Goal: Transaction & Acquisition: Purchase product/service

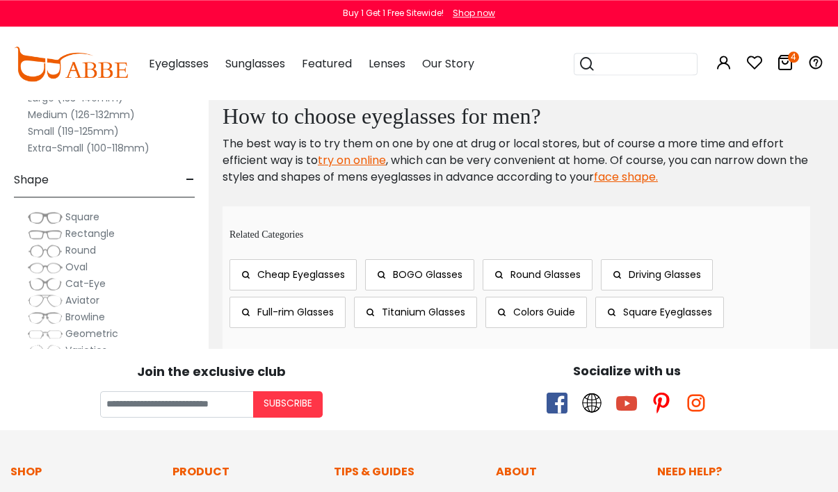
scroll to position [2088, 0]
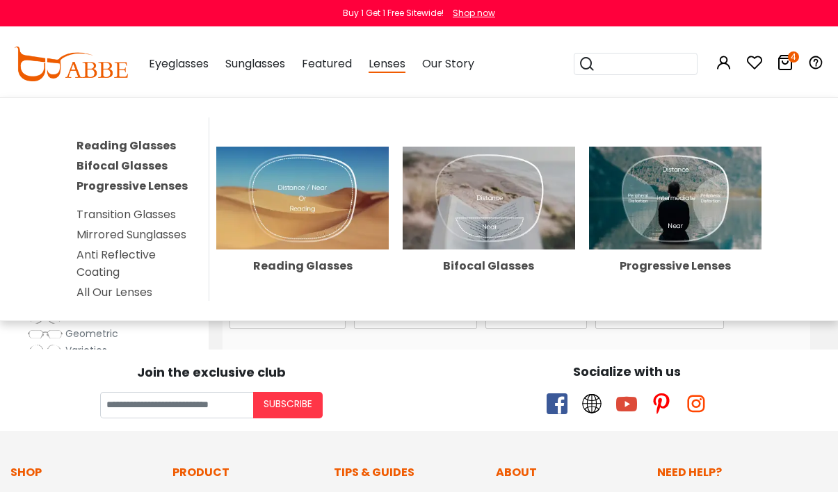
click at [100, 293] on link "All Our Lenses" at bounding box center [114, 292] width 76 height 16
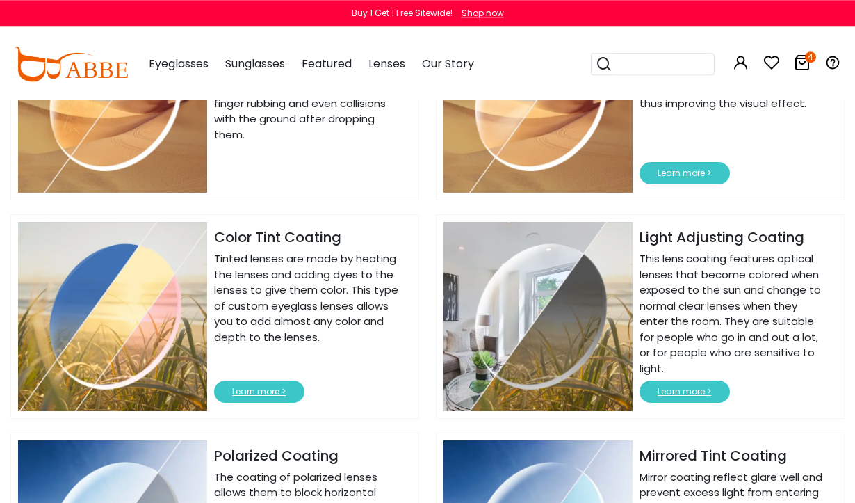
scroll to position [1577, 0]
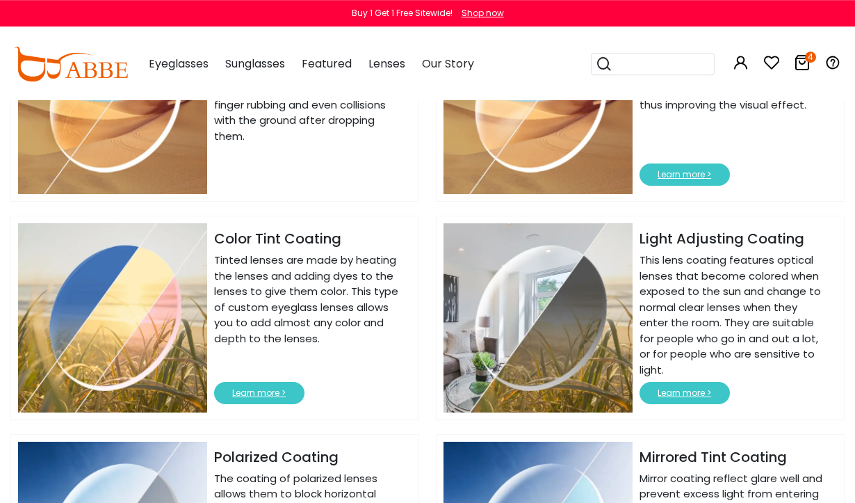
click at [268, 391] on button "Learn more >" at bounding box center [259, 393] width 90 height 22
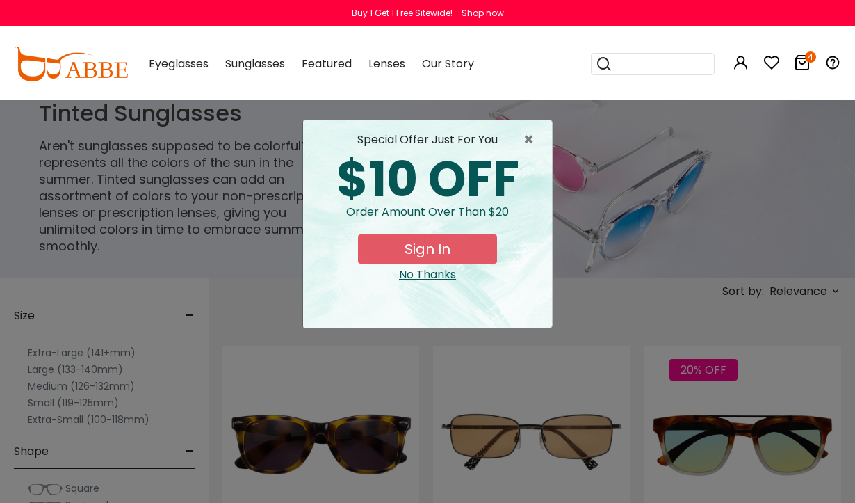
click at [430, 249] on button "Sign In" at bounding box center [427, 248] width 139 height 29
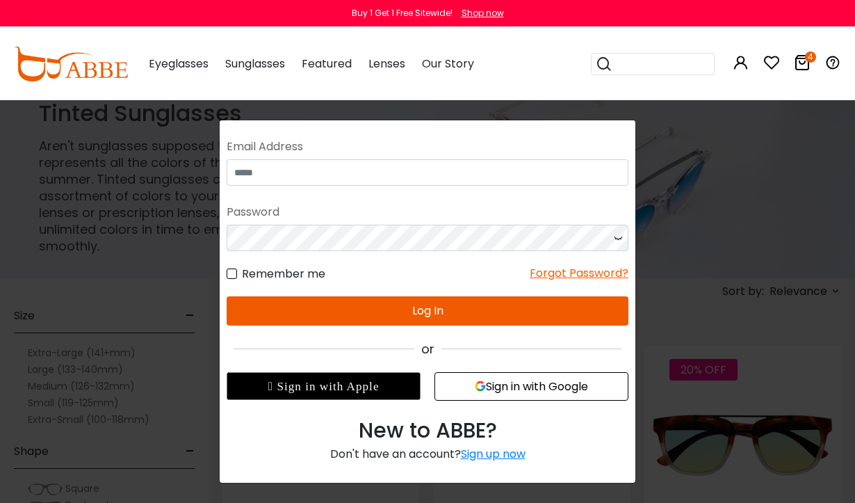
scroll to position [46, 0]
click at [691, 255] on div "×" at bounding box center [427, 251] width 855 height 503
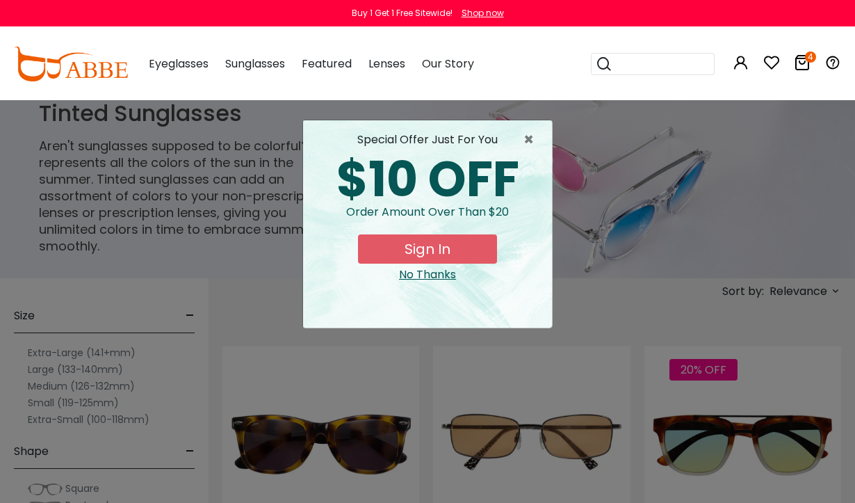
click at [622, 231] on div "× special offer just for you $10 OFF Order amount over than $20 Sign In No Than…" at bounding box center [427, 251] width 855 height 503
click at [531, 131] on span "×" at bounding box center [532, 139] width 17 height 17
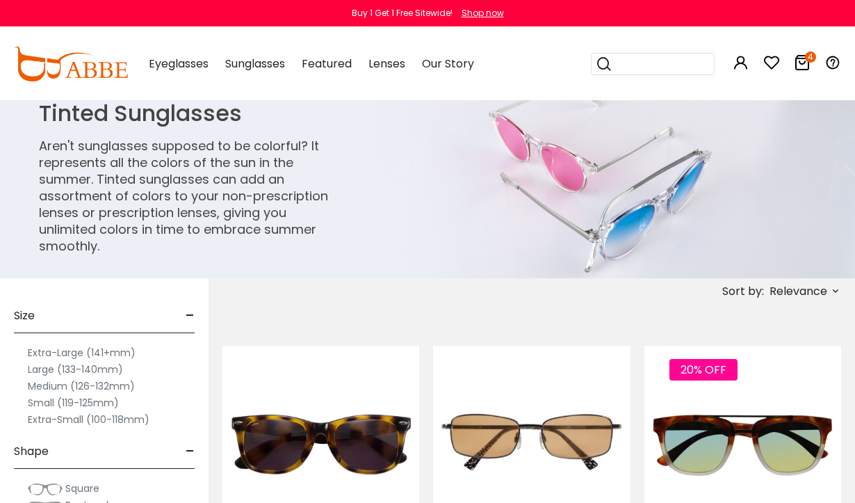
click at [825, 289] on span "Relevance" at bounding box center [799, 291] width 58 height 25
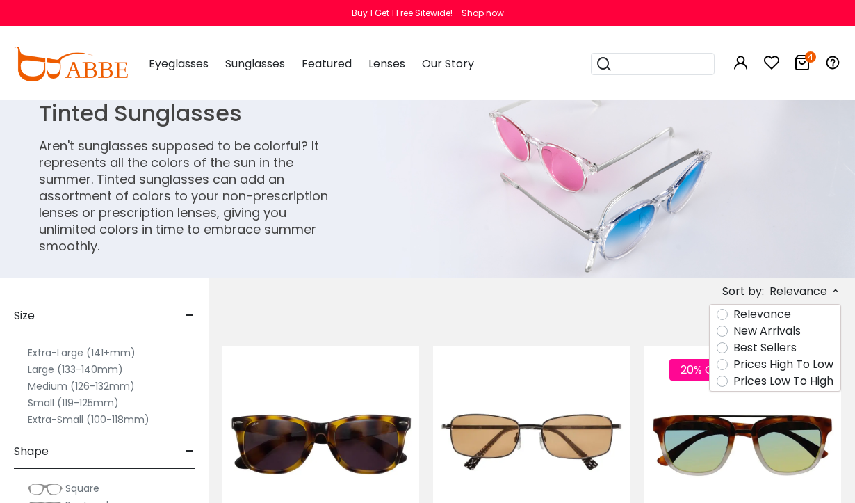
click at [753, 229] on img at bounding box center [427, 189] width 855 height 178
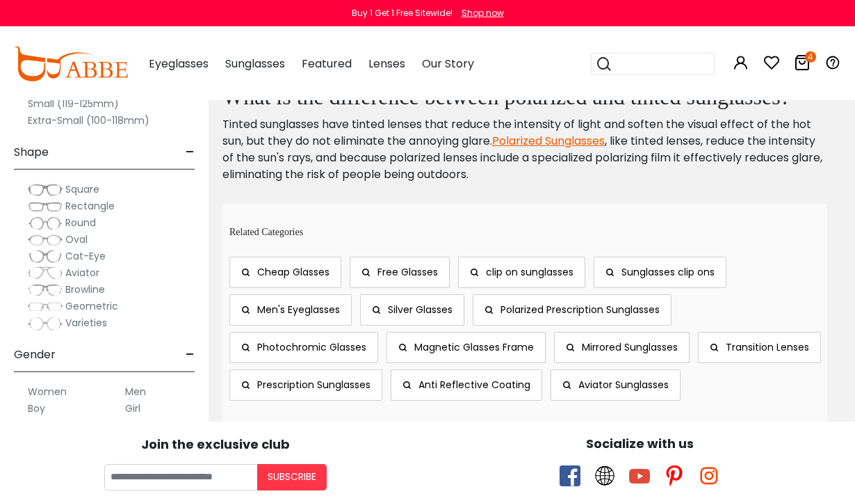
scroll to position [5019, 0]
click at [494, 339] on span "Magnetic Glasses Frame" at bounding box center [474, 346] width 120 height 14
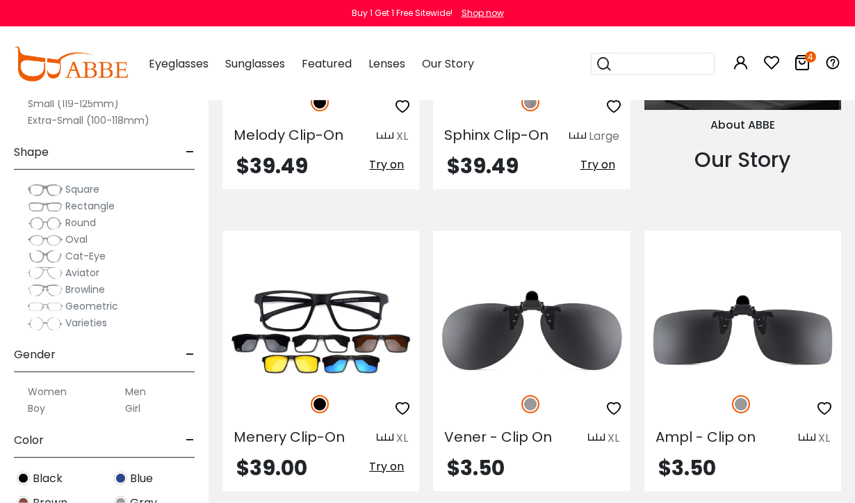
scroll to position [1371, 0]
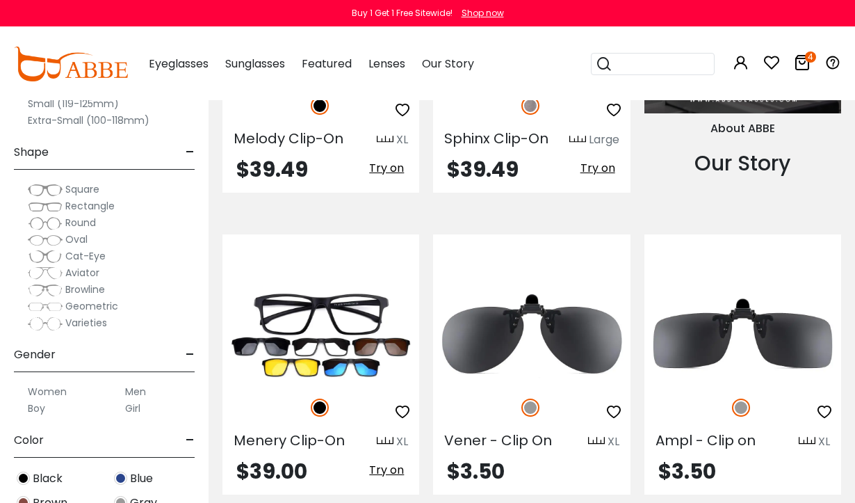
click at [0, 0] on img at bounding box center [0, 0] width 0 height 0
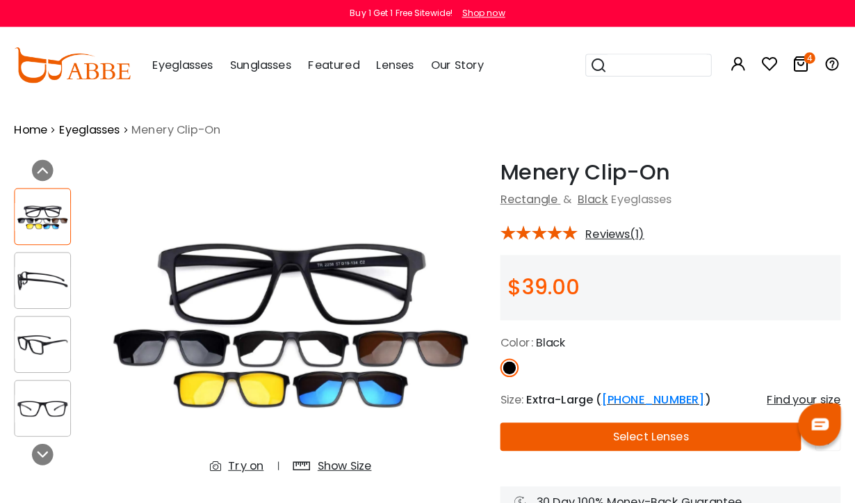
scroll to position [3, 0]
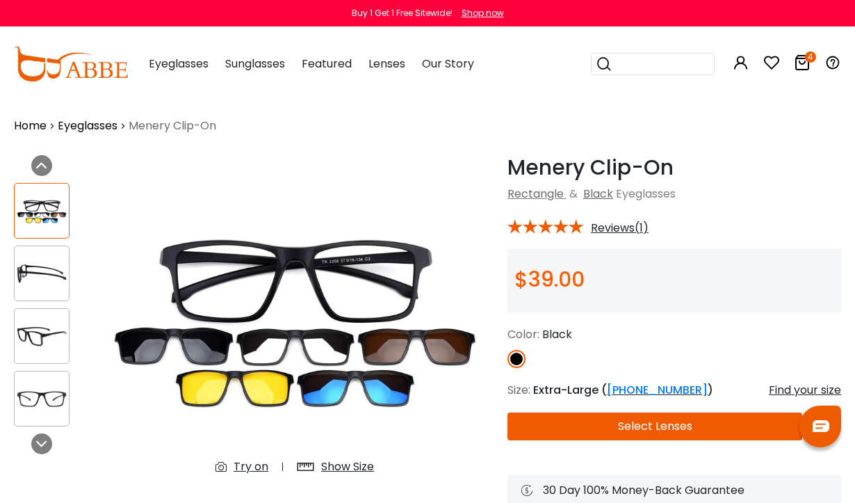
click at [50, 220] on img at bounding box center [42, 210] width 54 height 27
click at [43, 277] on img at bounding box center [42, 273] width 54 height 27
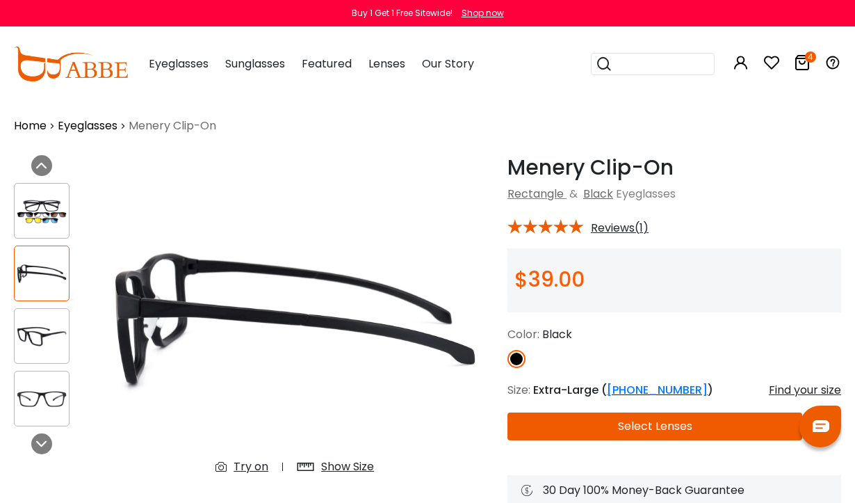
click at [37, 337] on img at bounding box center [42, 336] width 54 height 27
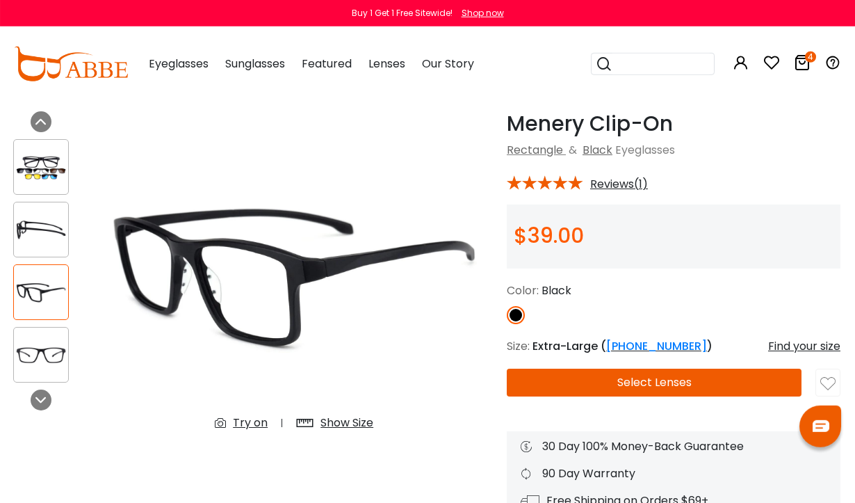
scroll to position [40, 1]
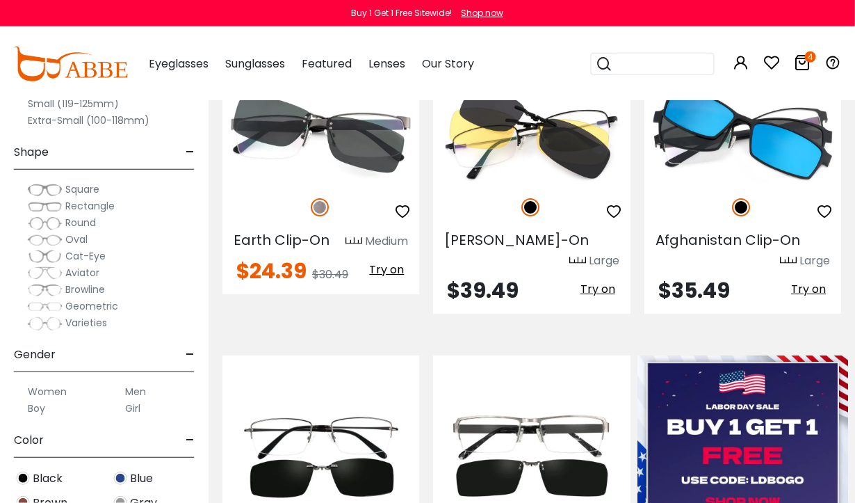
scroll to position [302, 0]
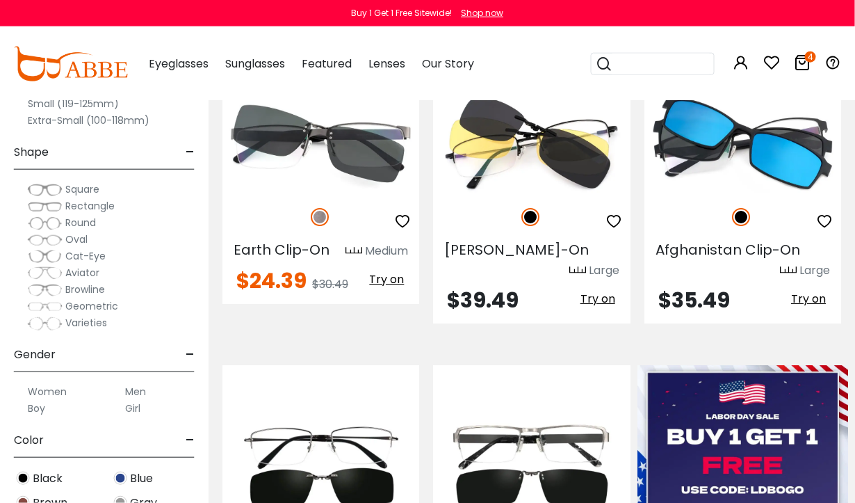
click at [807, 60] on icon "4" at bounding box center [810, 56] width 11 height 11
